Goal: Task Accomplishment & Management: Manage account settings

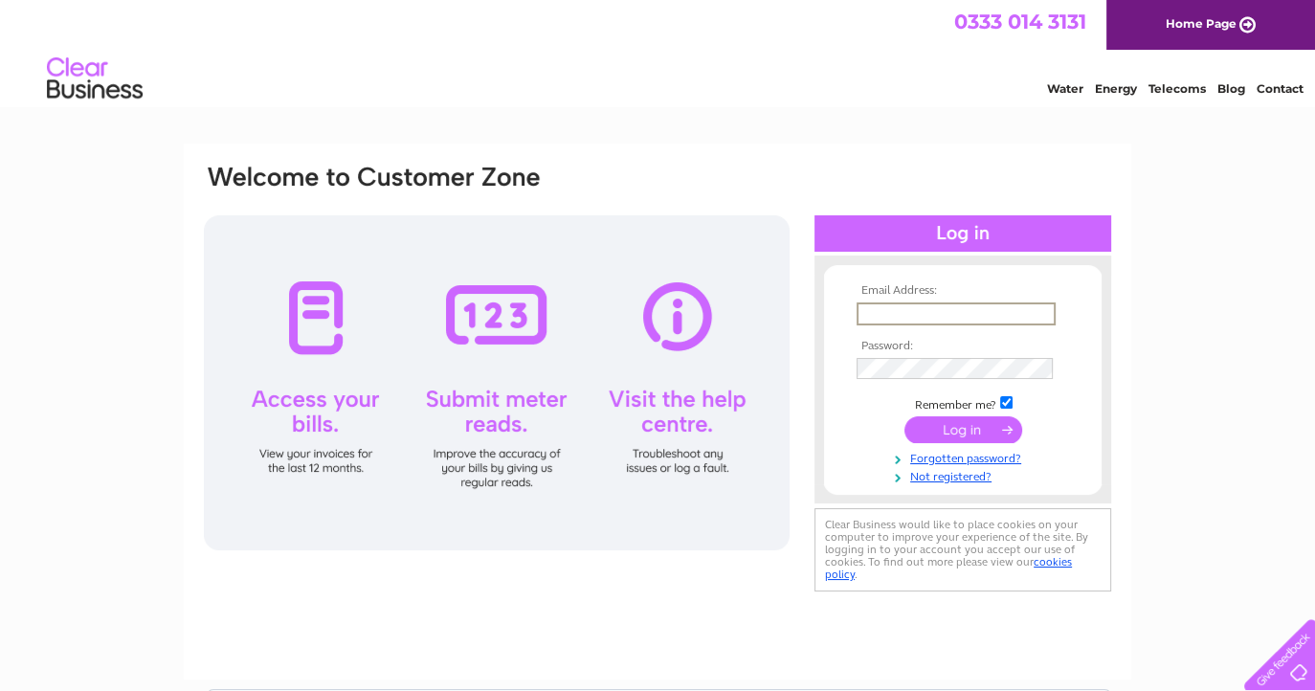
click at [922, 306] on input "text" at bounding box center [955, 313] width 199 height 23
type input "[PERSON_NAME][EMAIL_ADDRESS][DOMAIN_NAME]"
click at [904, 416] on input "submit" at bounding box center [963, 429] width 118 height 27
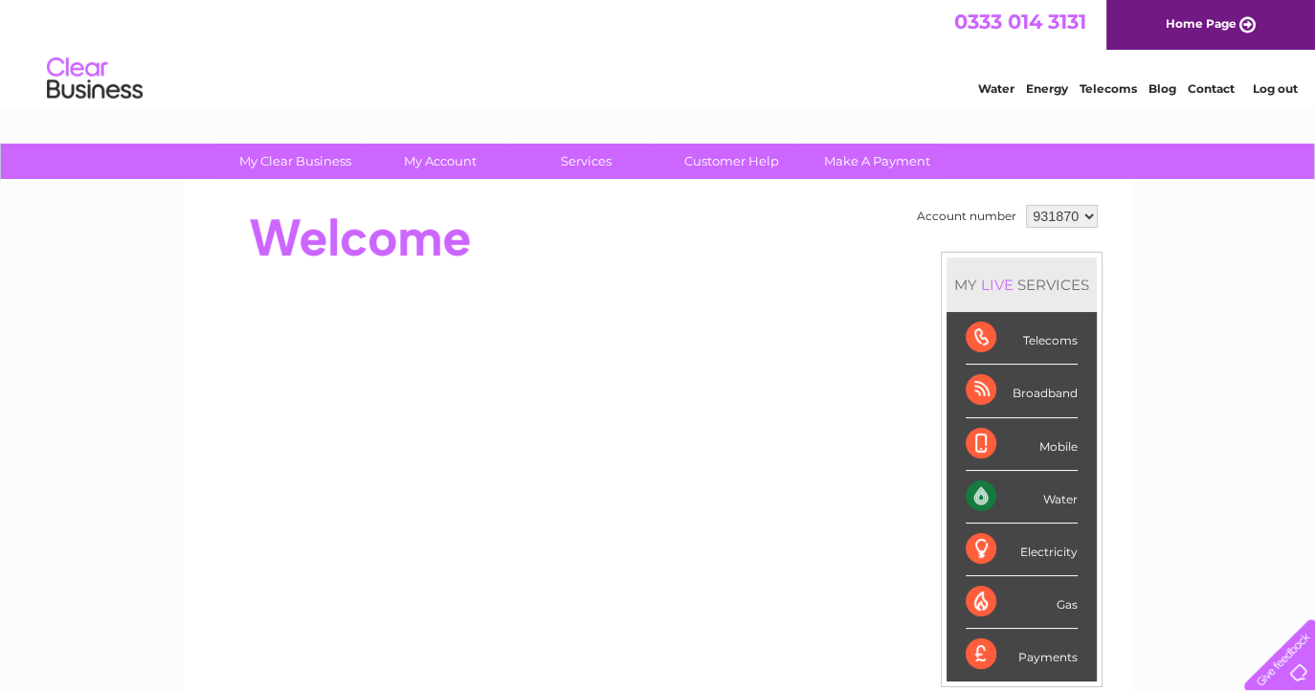
click at [1158, 358] on div "My Clear Business Login Details My Details My Preferences Link Account My Accou…" at bounding box center [657, 682] width 1315 height 1076
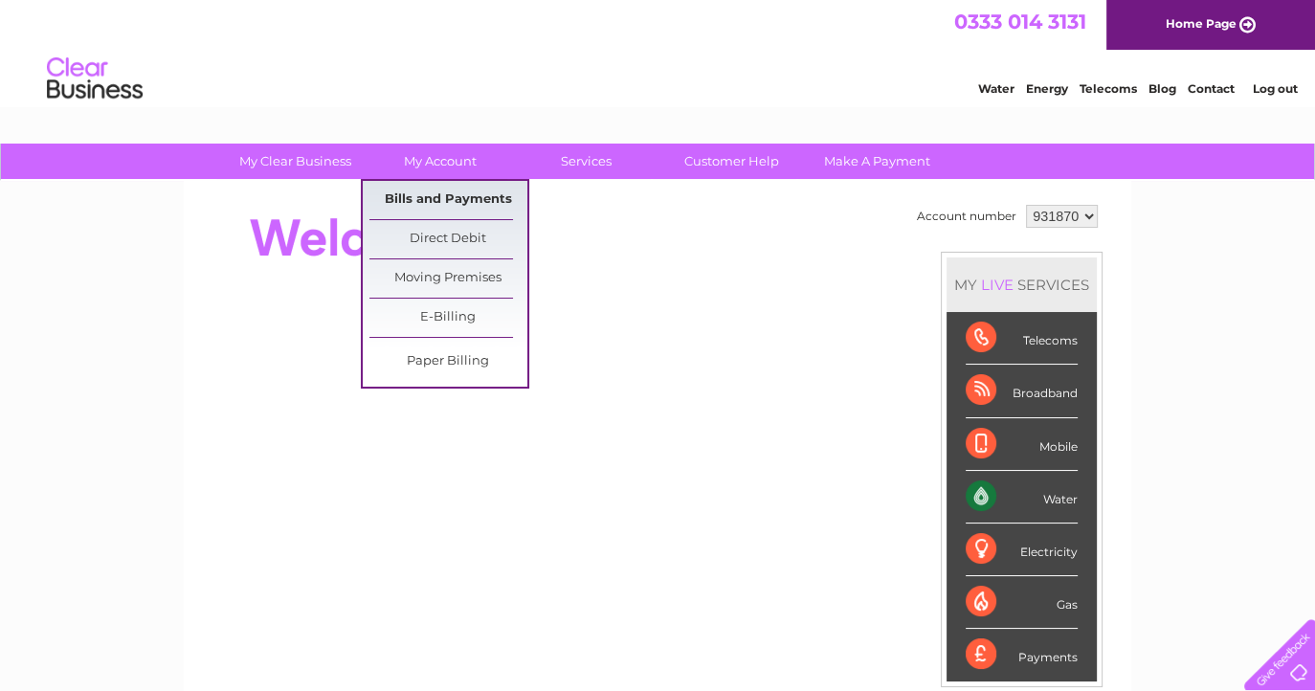
click at [441, 196] on link "Bills and Payments" at bounding box center [448, 200] width 158 height 38
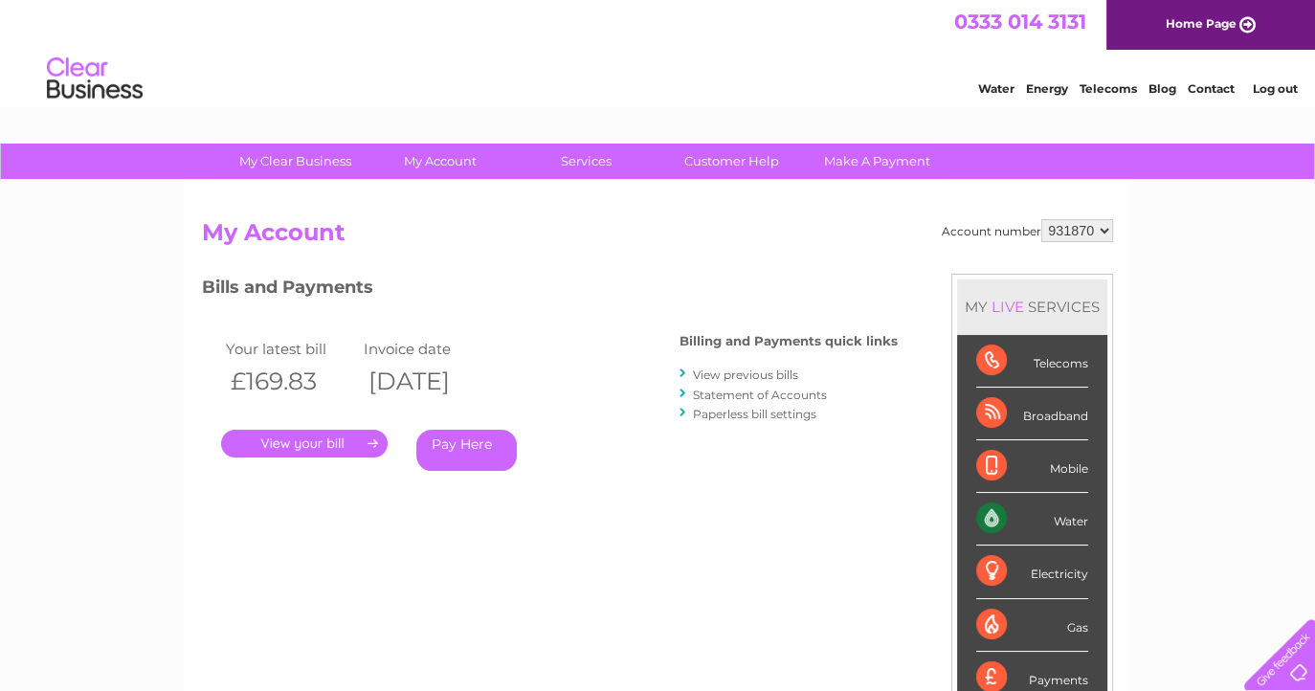
click at [297, 446] on link "." at bounding box center [304, 444] width 167 height 28
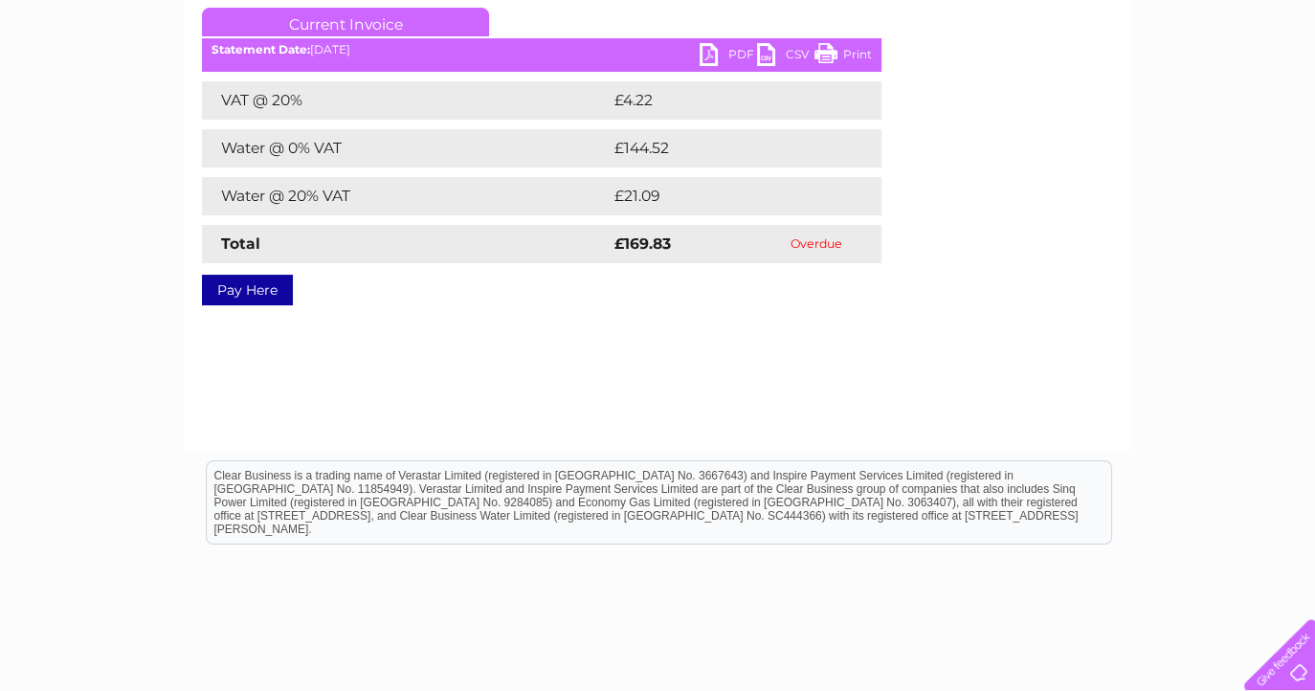
scroll to position [262, 0]
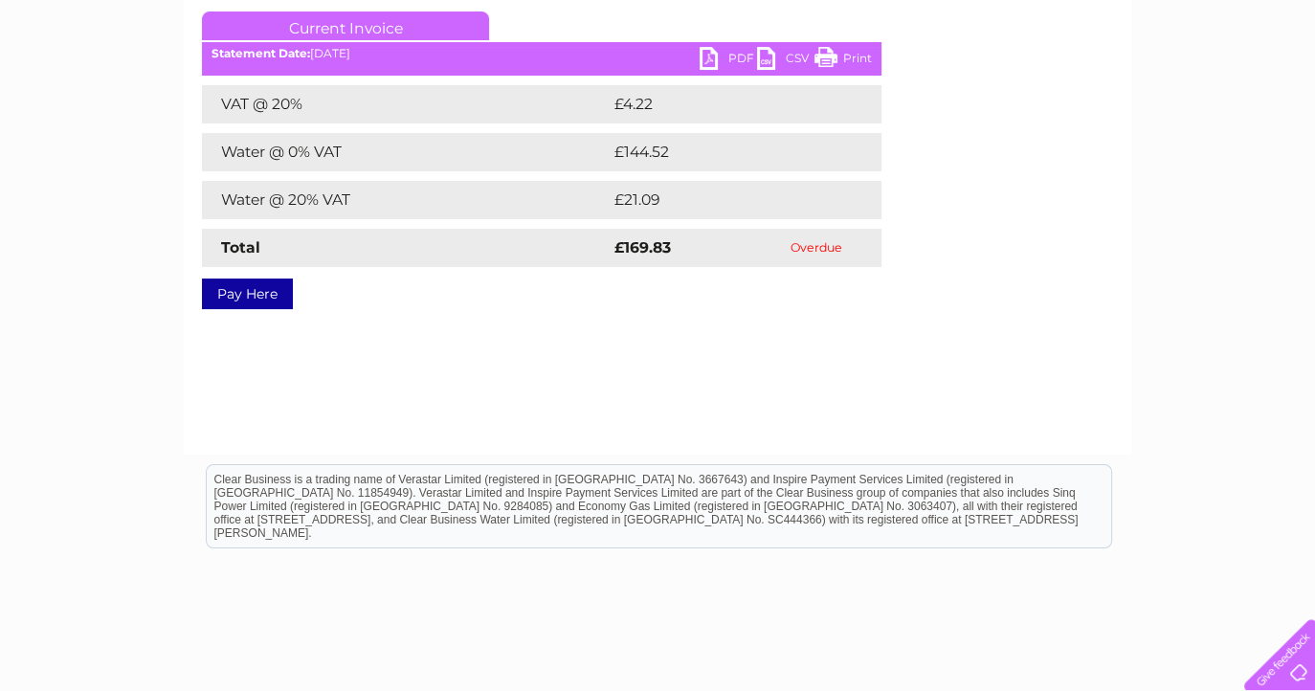
click at [736, 56] on link "PDF" at bounding box center [728, 61] width 57 height 28
